Goal: Task Accomplishment & Management: Manage account settings

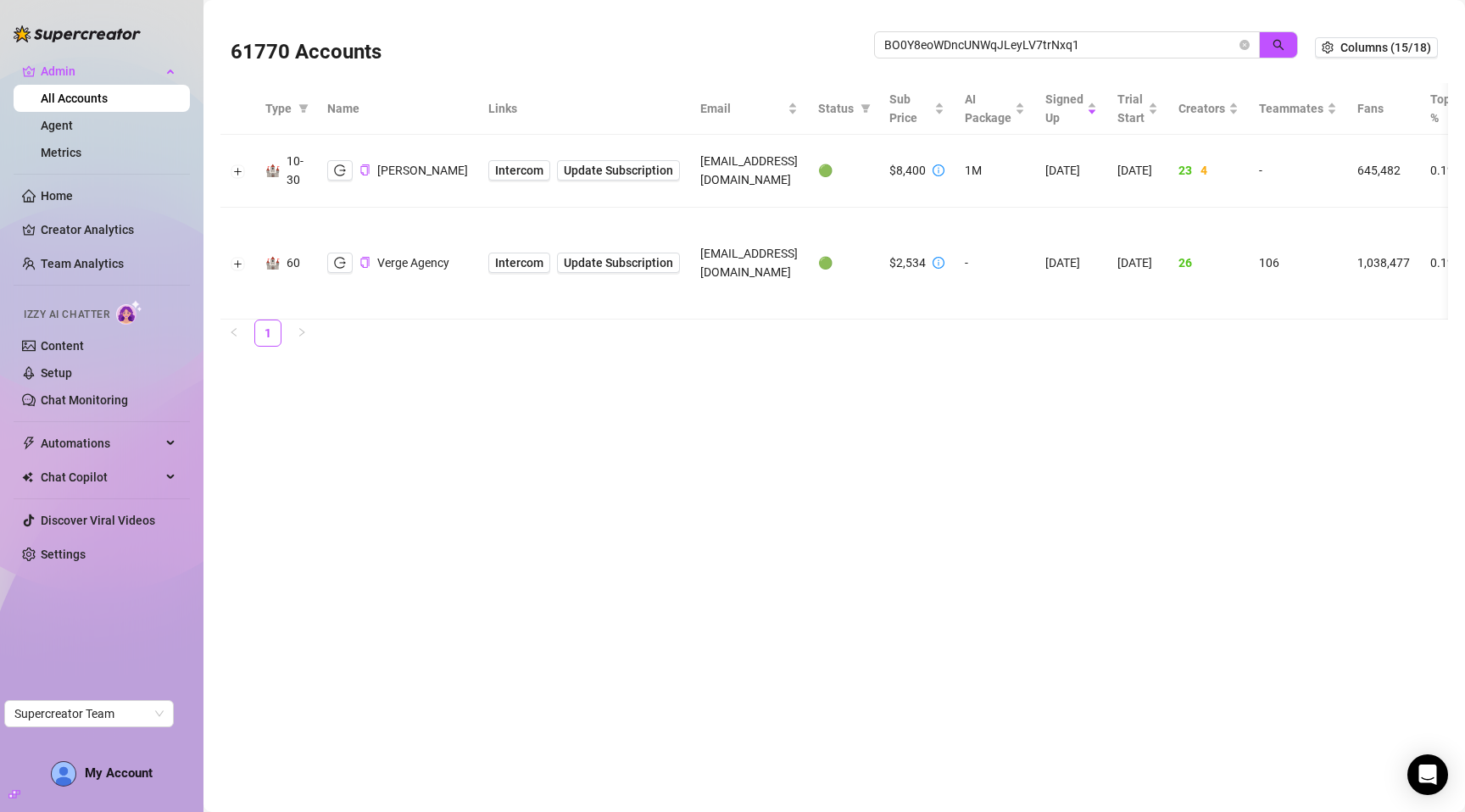
type input "BO0Y8eoWDncUNWqJLeyLV7trNxq1"
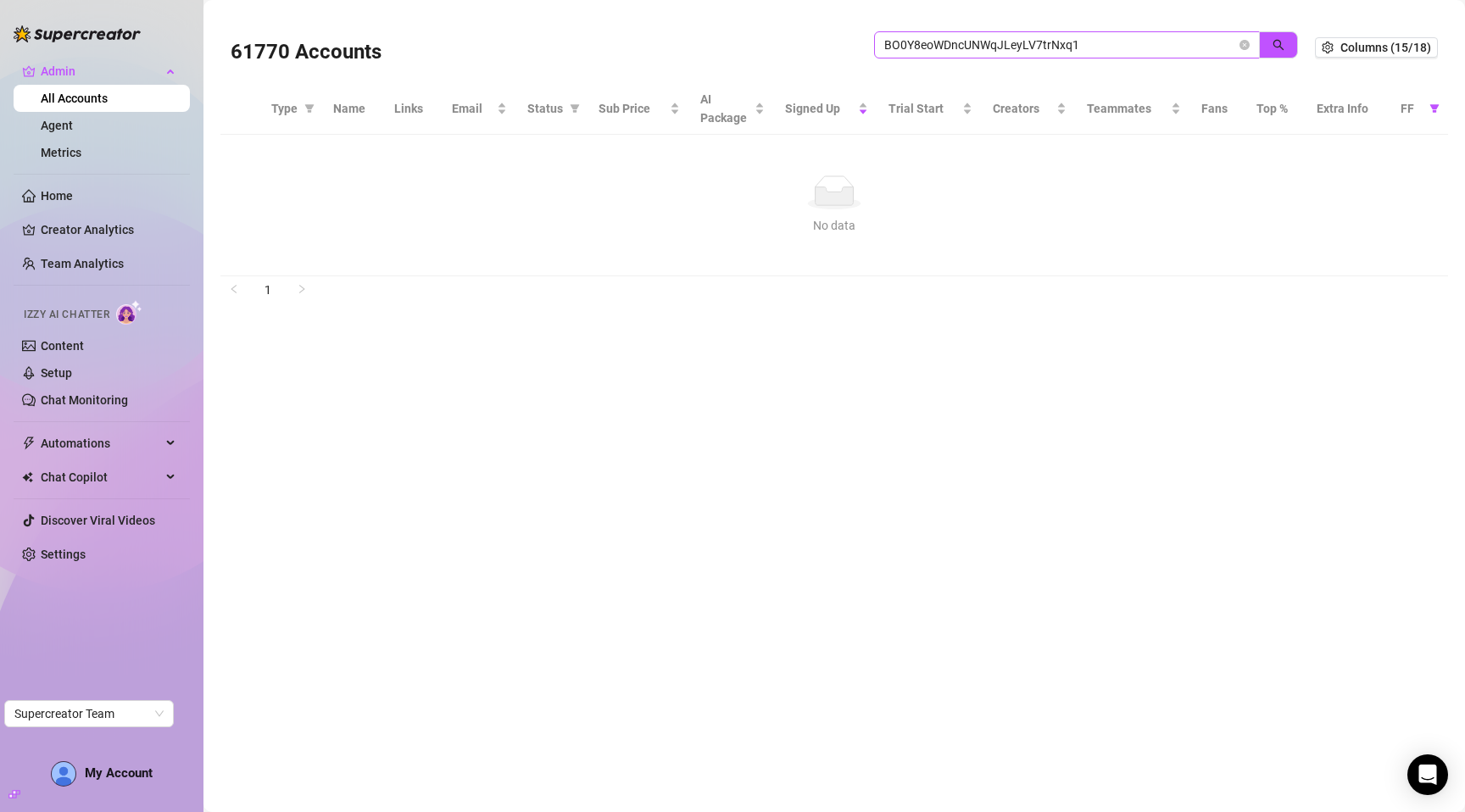
click at [1124, 50] on input "BO0Y8eoWDncUNWqJLeyLV7trNxq1" at bounding box center [1060, 45] width 351 height 19
click at [265, 286] on link "1" at bounding box center [268, 289] width 25 height 25
click at [457, 398] on main "61770 Accounts BO0Y8eoWDncUNWqJLeyLV7trNxq1 Columns (15/18) Type Name Links Ema…" at bounding box center [834, 406] width 1261 height 812
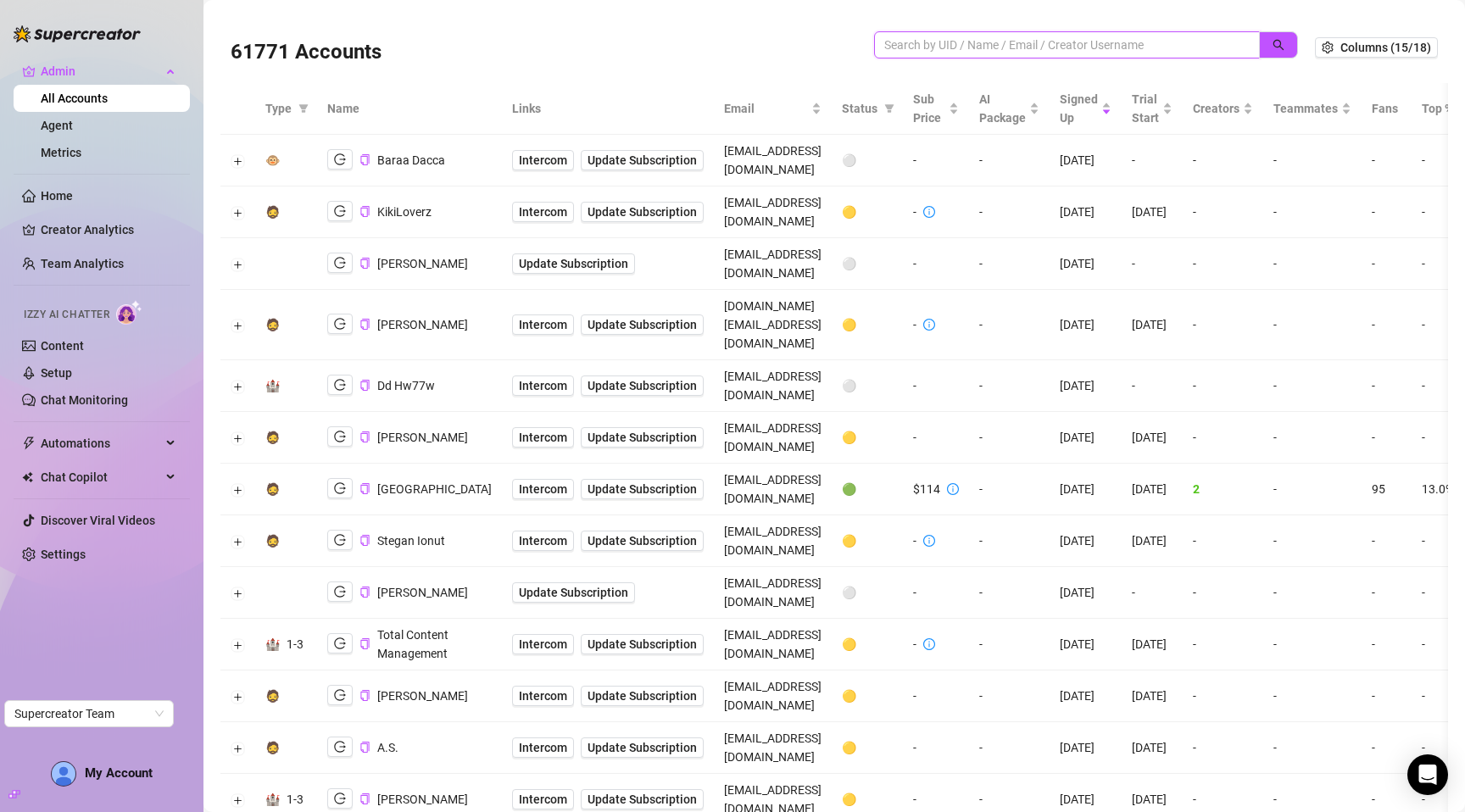
click at [1053, 46] on input "search" at bounding box center [1060, 45] width 351 height 19
paste input "BO0Y8eoWDncUNWqJLeyLV7trNxq1"
type input "BO0Y8eoWDncUNWqJLeyLV7trNxq1"
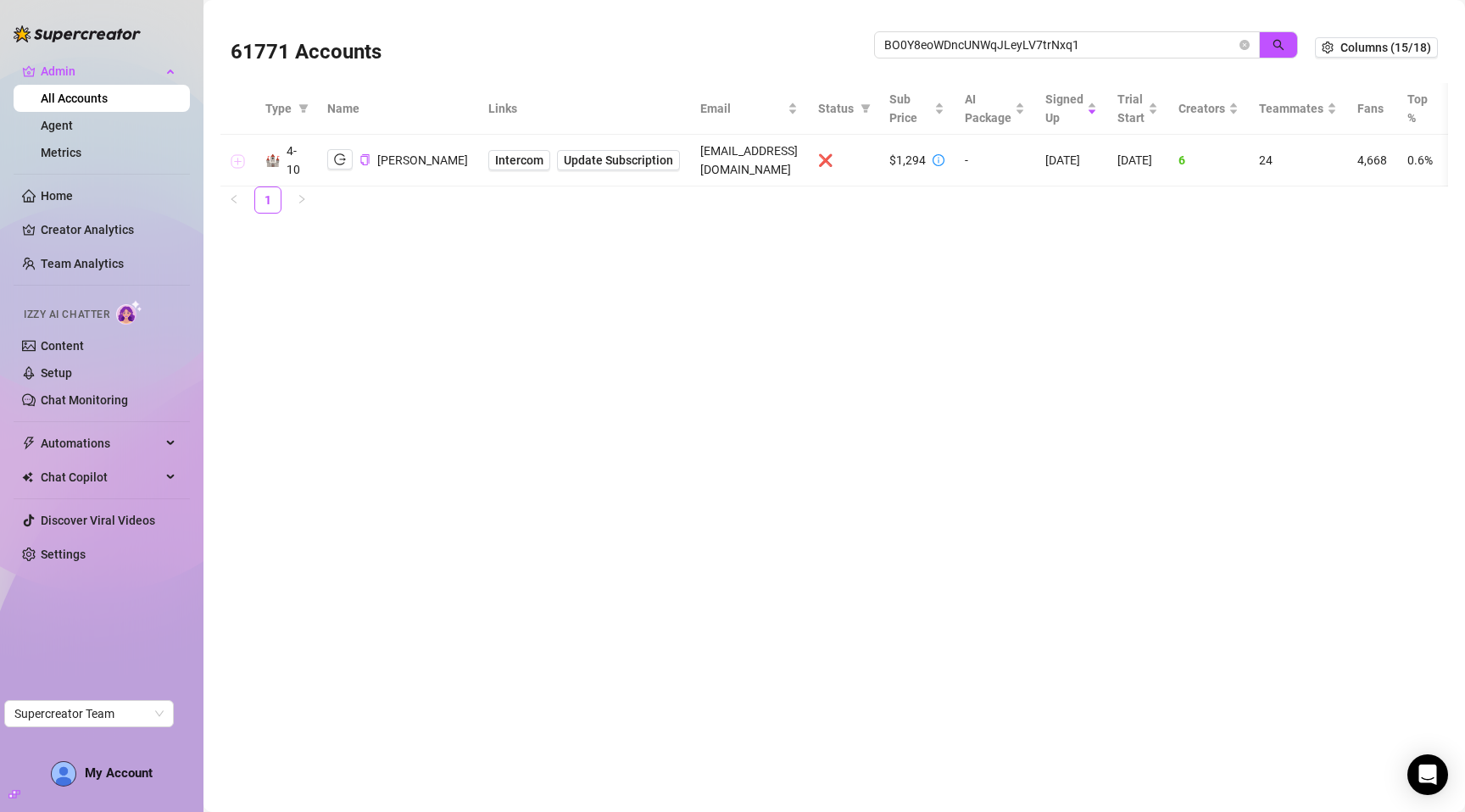
click at [238, 165] on button "Expand row" at bounding box center [238, 160] width 13 height 13
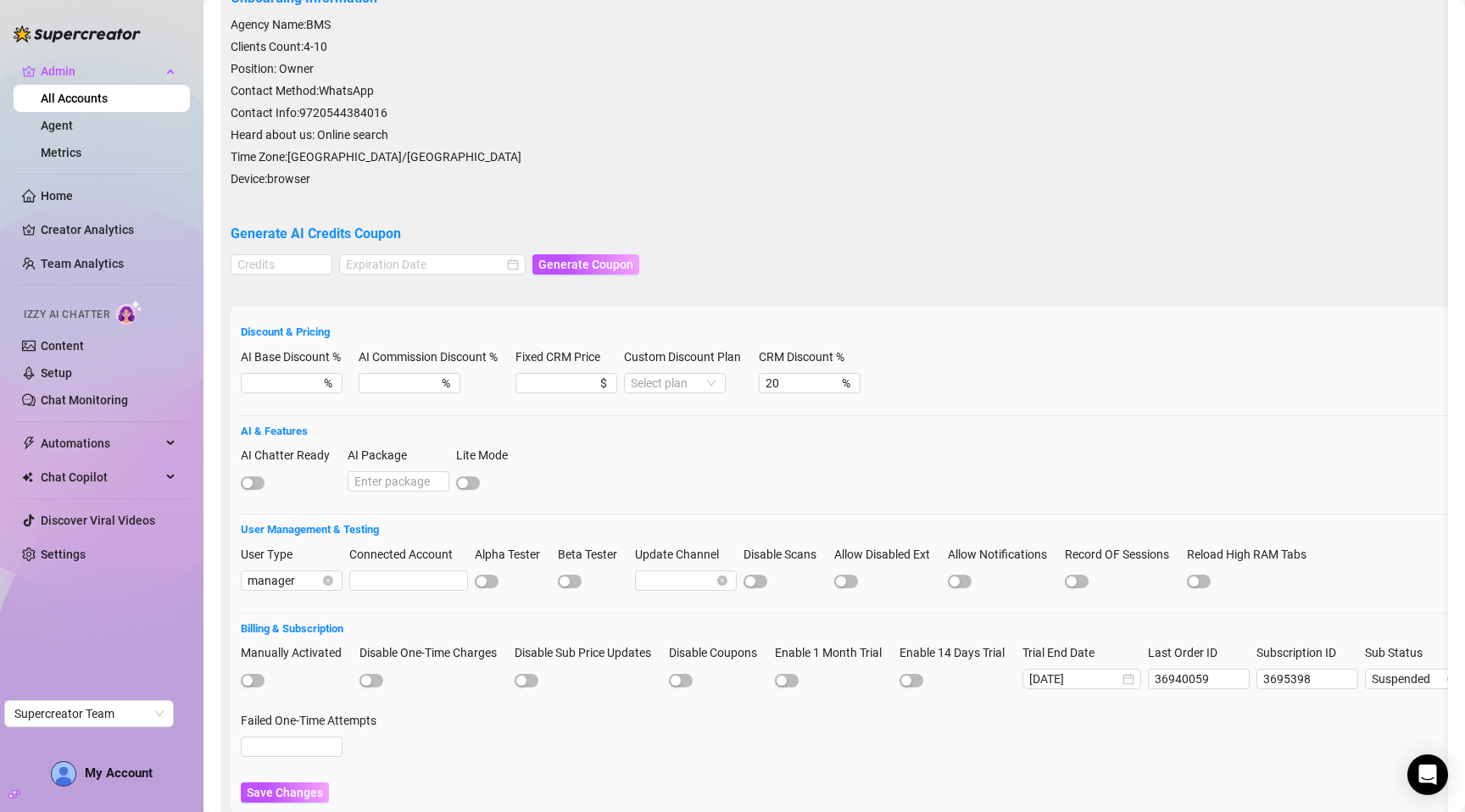
scroll to position [327, 0]
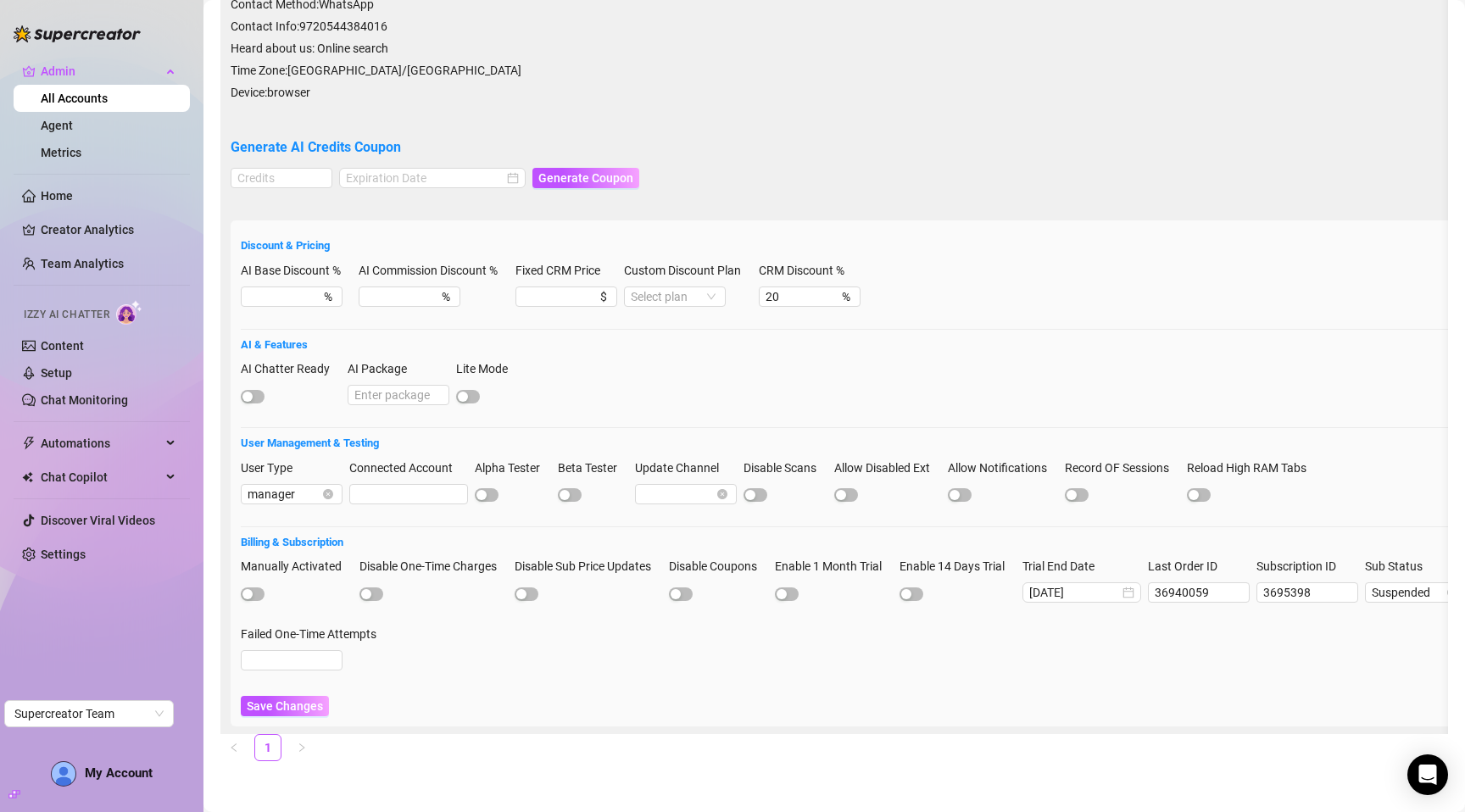
click at [260, 568] on div "Manually Activated" at bounding box center [297, 569] width 112 height 25
click at [257, 583] on div at bounding box center [297, 592] width 112 height 21
click at [257, 587] on span "button" at bounding box center [253, 593] width 23 height 13
click at [304, 699] on span "Save Changes" at bounding box center [284, 705] width 76 height 13
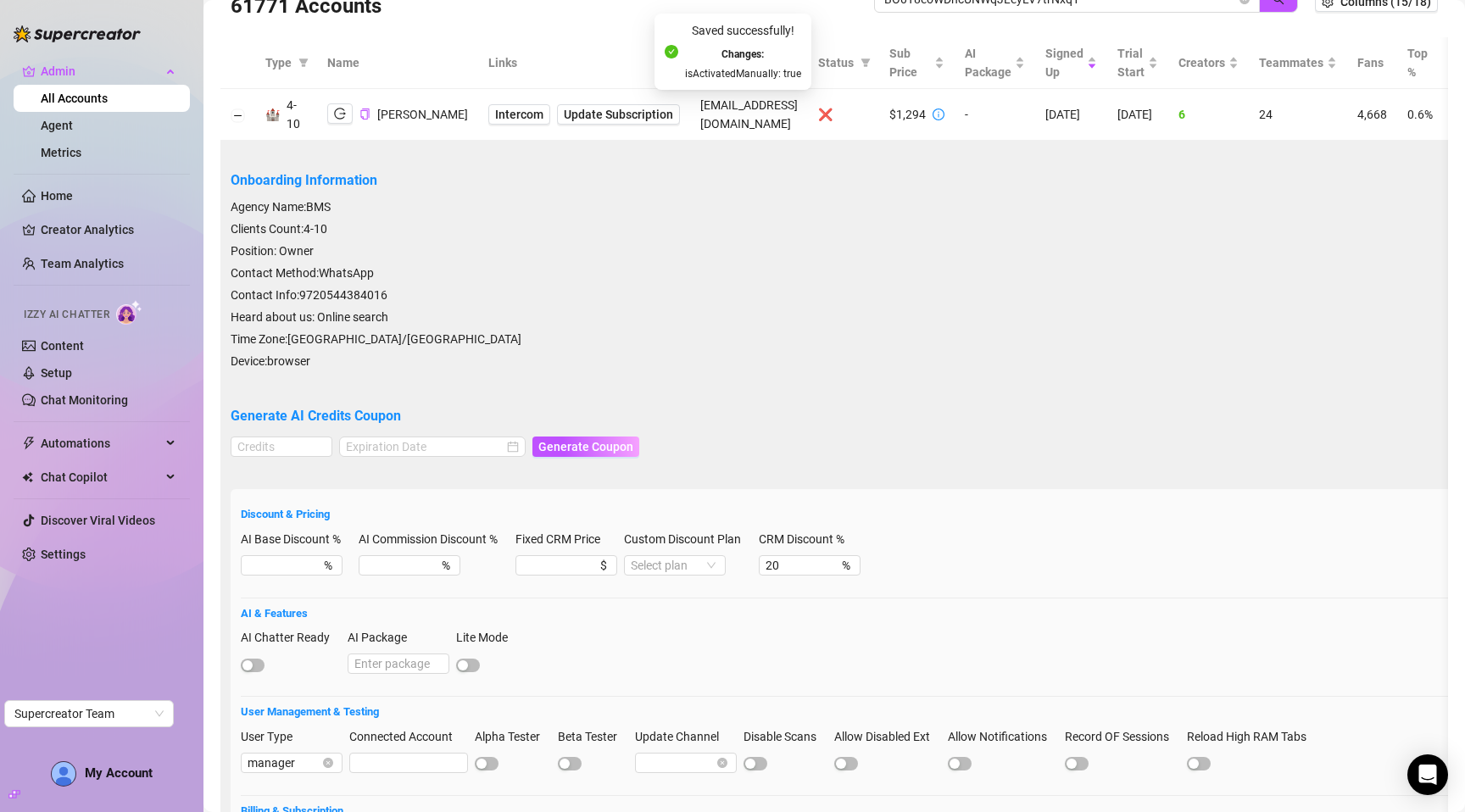
scroll to position [0, 0]
